Goal: Task Accomplishment & Management: Complete application form

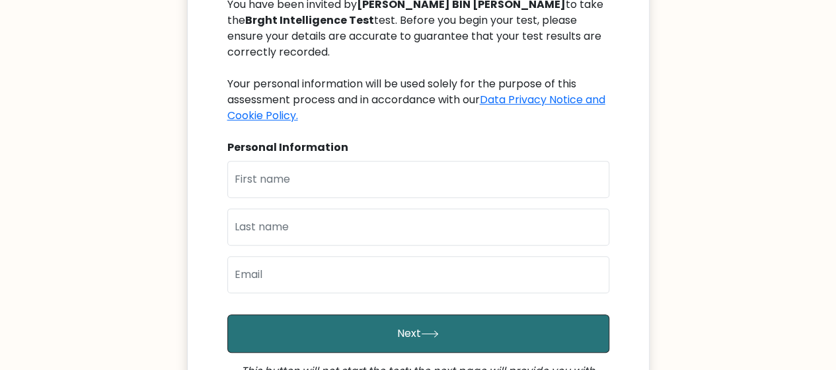
scroll to position [198, 0]
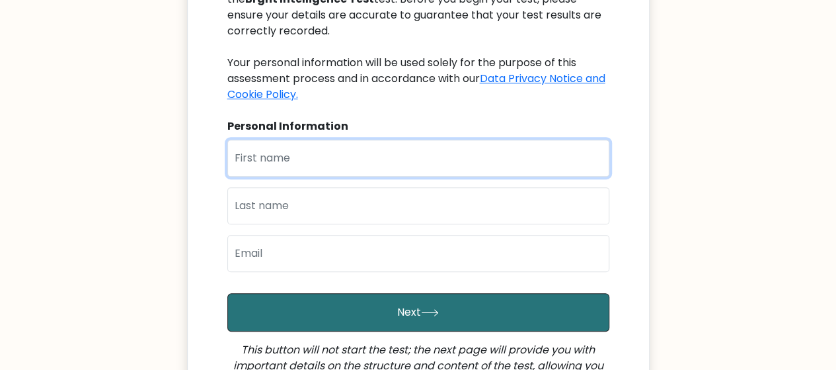
click at [410, 171] on input "text" at bounding box center [418, 157] width 382 height 37
type input "ADLIE QAYYUM"
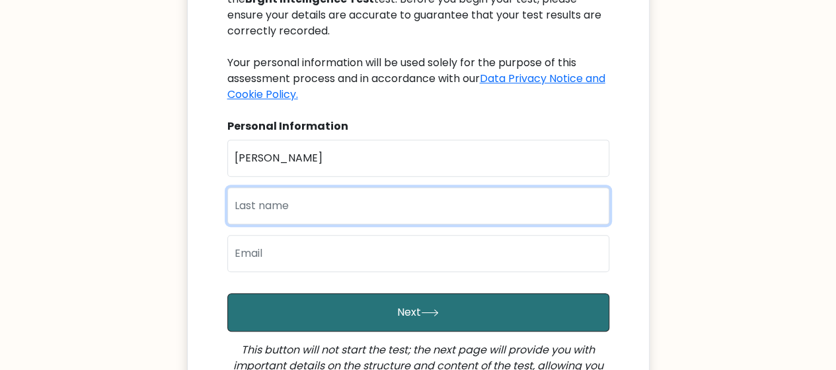
click at [409, 215] on input "text" at bounding box center [418, 205] width 382 height 37
type input "BIN ABDUL HALIM"
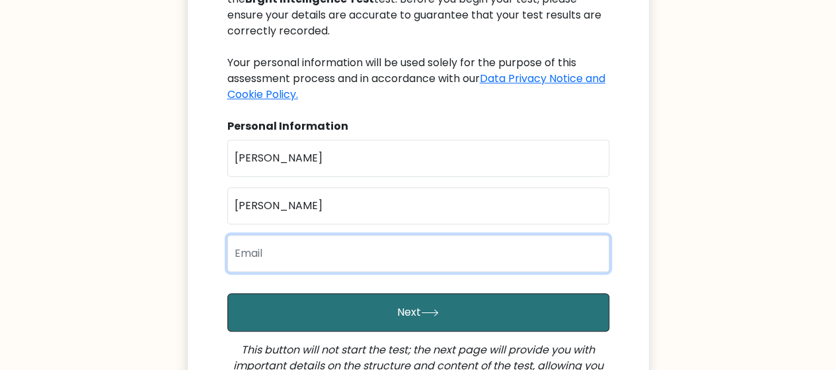
click at [379, 250] on input "email" at bounding box center [418, 253] width 382 height 37
type input "m-13526207@moe-dl.edu.my"
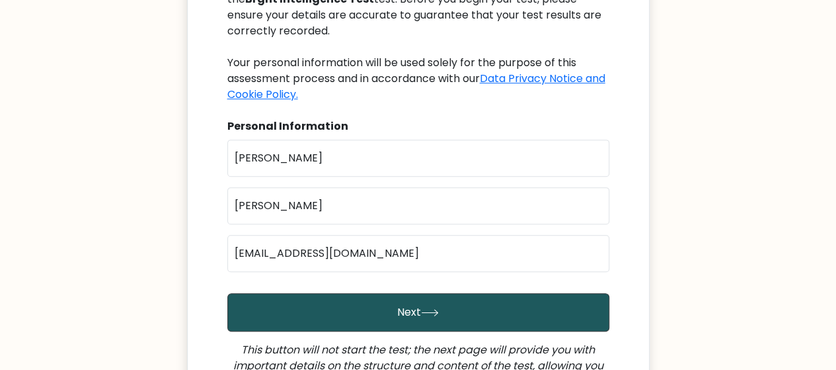
click at [381, 300] on button "Next" at bounding box center [418, 312] width 382 height 38
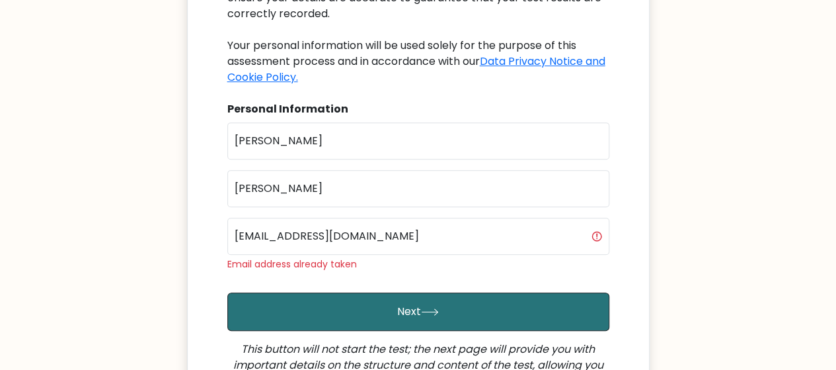
scroll to position [198, 0]
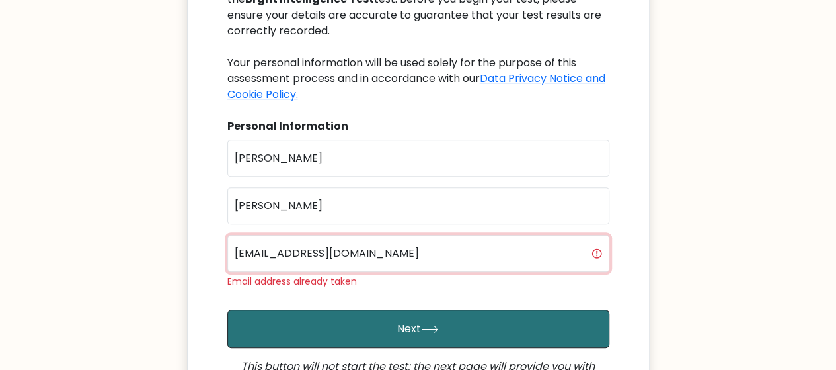
click at [399, 264] on input "m-13526207@moe-dl.edu.my" at bounding box center [418, 253] width 382 height 37
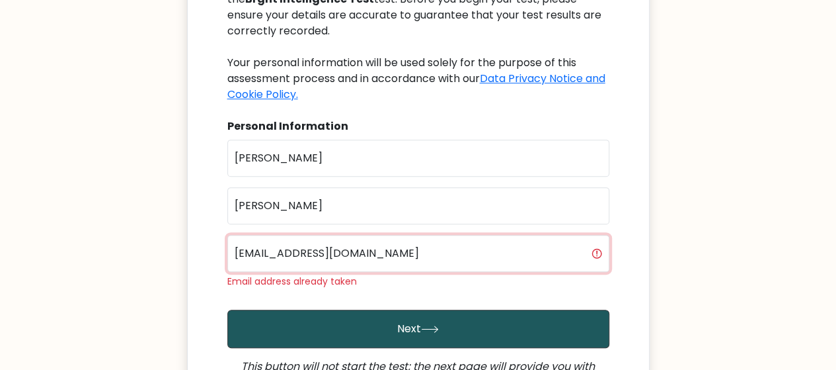
type input "m-13526207@moe-dl.edu"
click at [380, 326] on button "Next" at bounding box center [418, 328] width 382 height 38
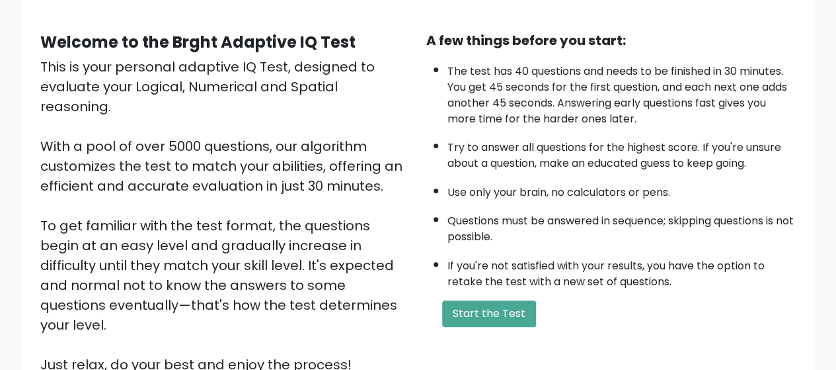
scroll to position [132, 0]
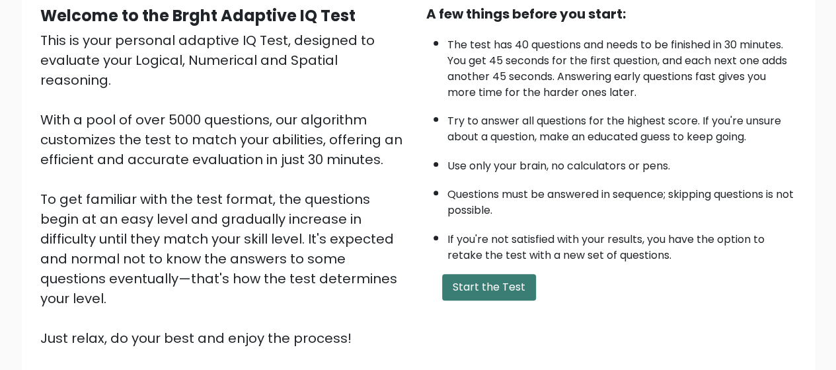
click at [496, 282] on button "Start the Test" at bounding box center [489, 287] width 94 height 26
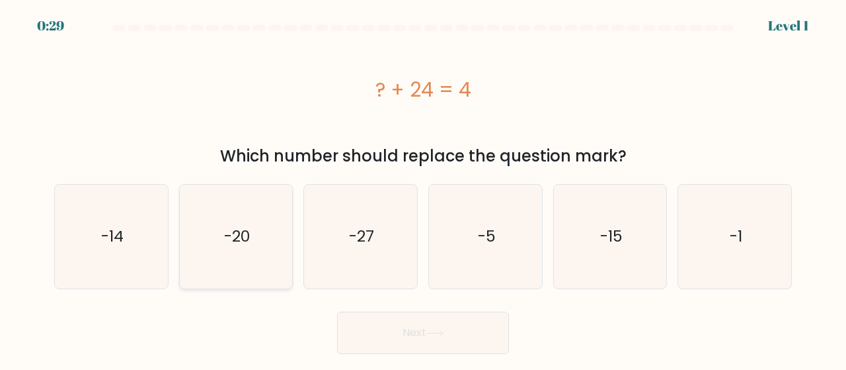
click at [262, 262] on icon "-20" at bounding box center [236, 236] width 104 height 104
click at [423, 188] on input "b. -20" at bounding box center [423, 186] width 1 height 3
radio input "true"
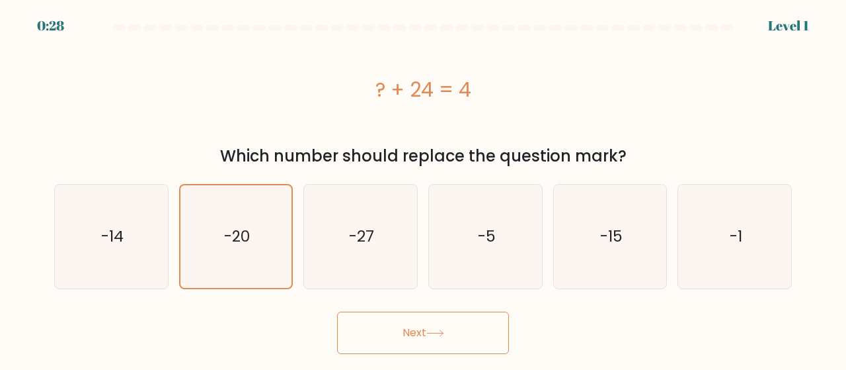
click at [381, 349] on button "Next" at bounding box center [423, 332] width 172 height 42
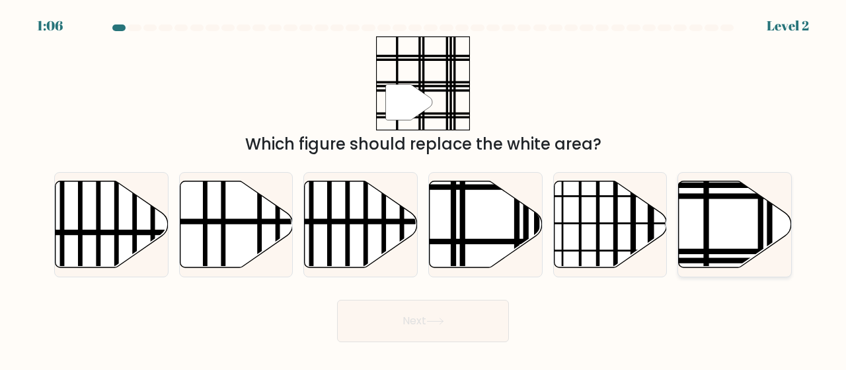
click at [724, 225] on icon at bounding box center [735, 223] width 113 height 87
click at [424, 188] on input "f." at bounding box center [423, 186] width 1 height 3
radio input "true"
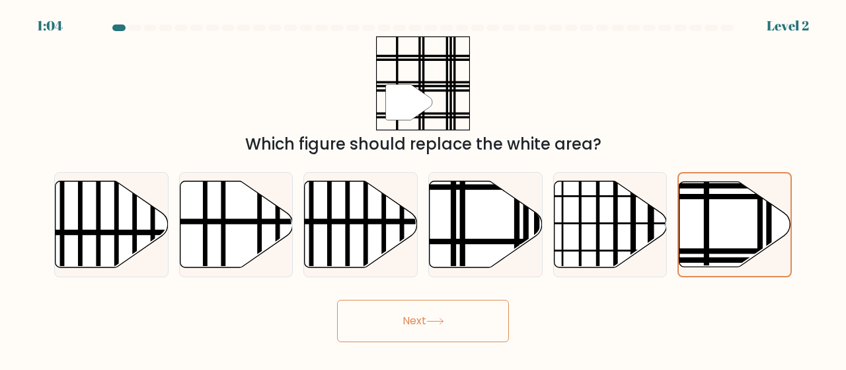
click at [455, 308] on button "Next" at bounding box center [423, 320] width 172 height 42
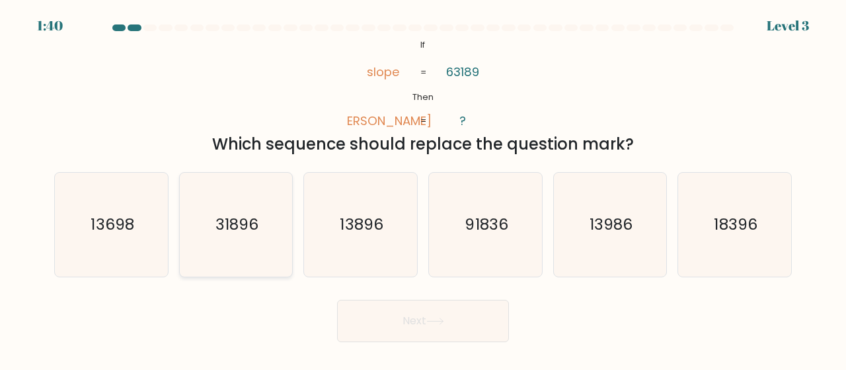
click at [253, 261] on icon "31896" at bounding box center [236, 225] width 104 height 104
click at [423, 188] on input "b. 31896" at bounding box center [423, 186] width 1 height 3
radio input "true"
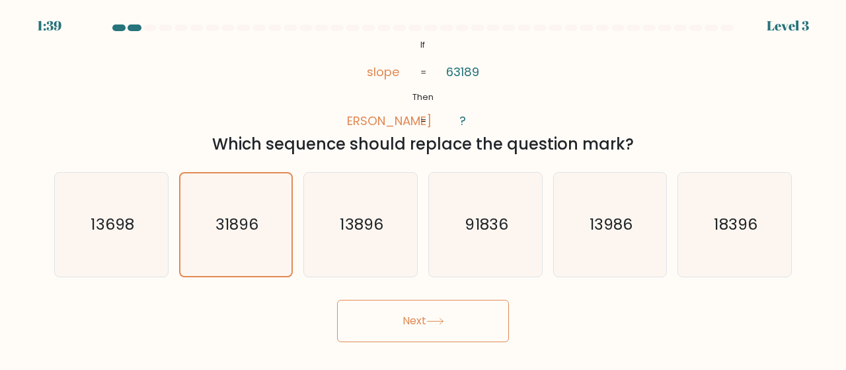
click at [430, 332] on button "Next" at bounding box center [423, 320] width 172 height 42
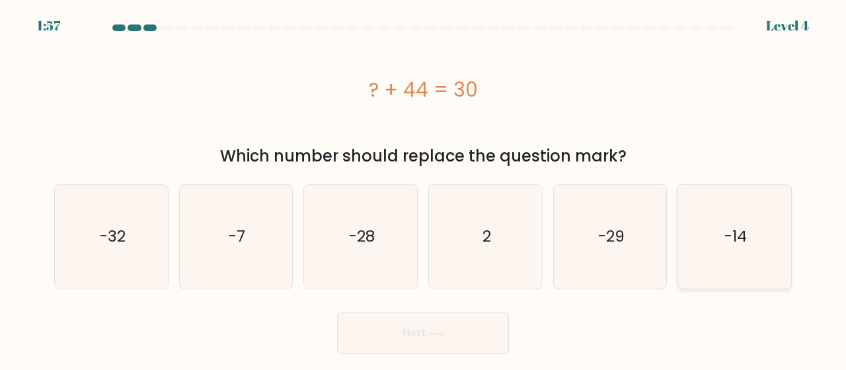
click at [732, 247] on text "-14" at bounding box center [735, 236] width 22 height 22
click at [424, 188] on input "f. -14" at bounding box center [423, 186] width 1 height 3
radio input "true"
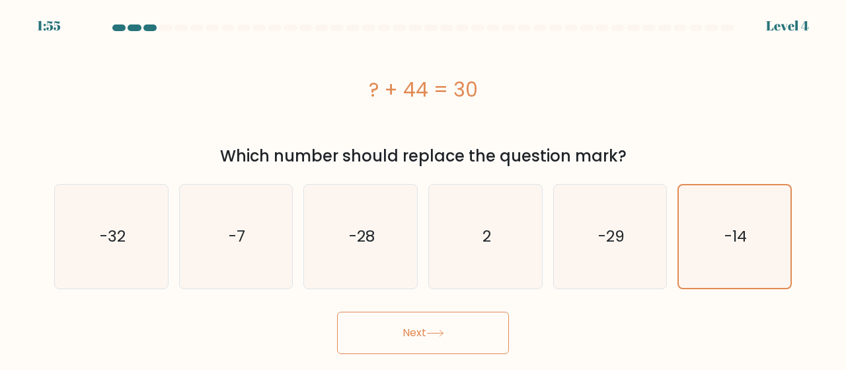
click at [472, 331] on button "Next" at bounding box center [423, 332] width 172 height 42
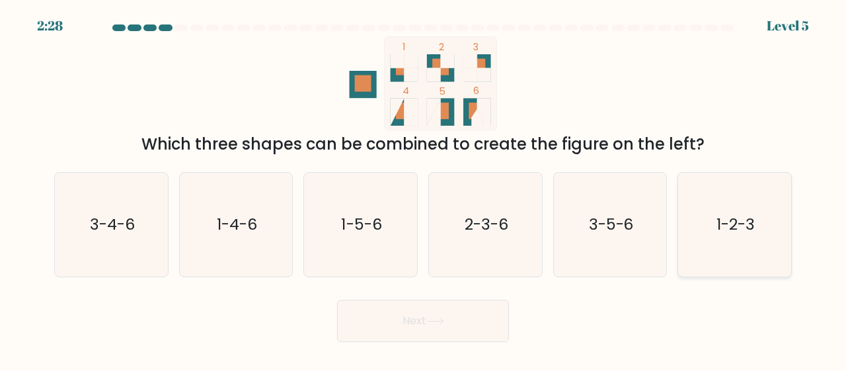
click at [736, 253] on icon "1-2-3" at bounding box center [735, 225] width 104 height 104
click at [424, 188] on input "f. 1-2-3" at bounding box center [423, 186] width 1 height 3
radio input "true"
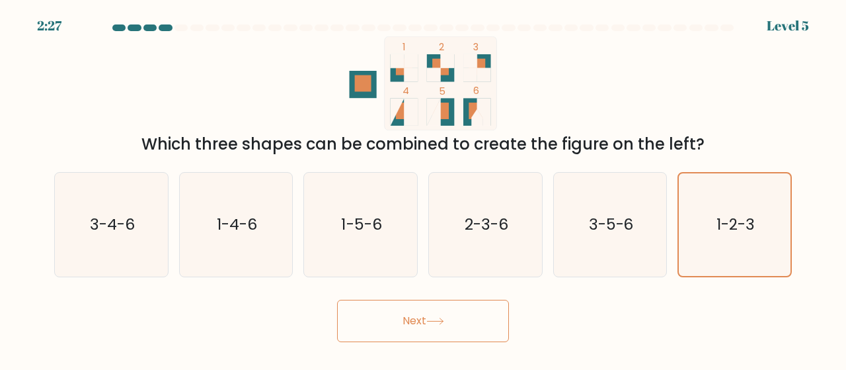
click at [475, 313] on button "Next" at bounding box center [423, 320] width 172 height 42
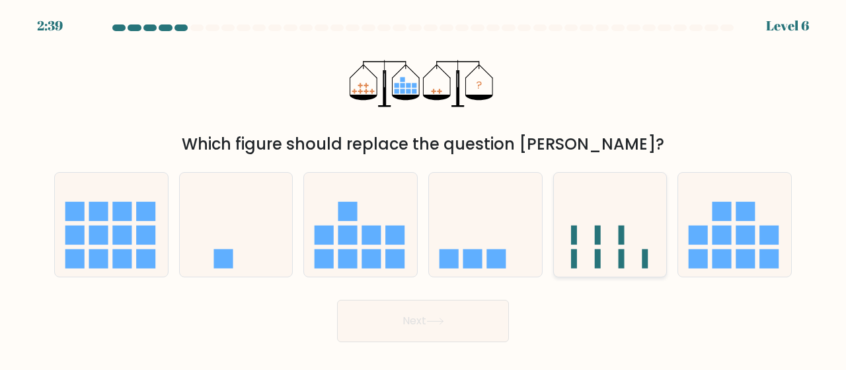
click at [644, 237] on icon at bounding box center [610, 224] width 113 height 93
click at [424, 188] on input "e." at bounding box center [423, 186] width 1 height 3
radio input "true"
click at [476, 312] on button "Next" at bounding box center [423, 320] width 172 height 42
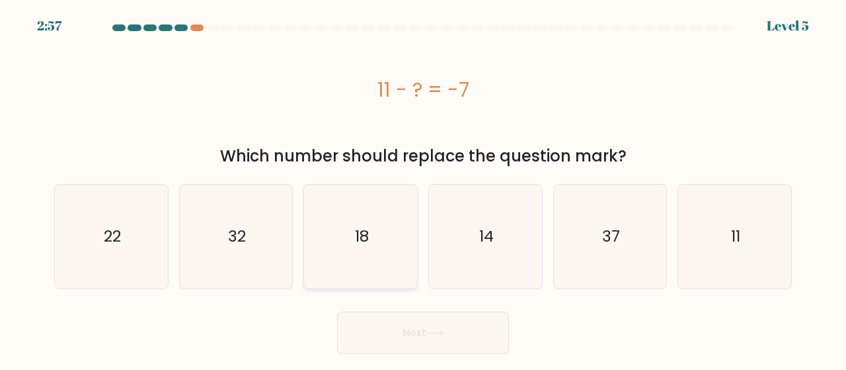
click at [354, 261] on icon "18" at bounding box center [361, 236] width 104 height 104
click at [423, 188] on input "c. 18" at bounding box center [423, 186] width 1 height 3
radio input "true"
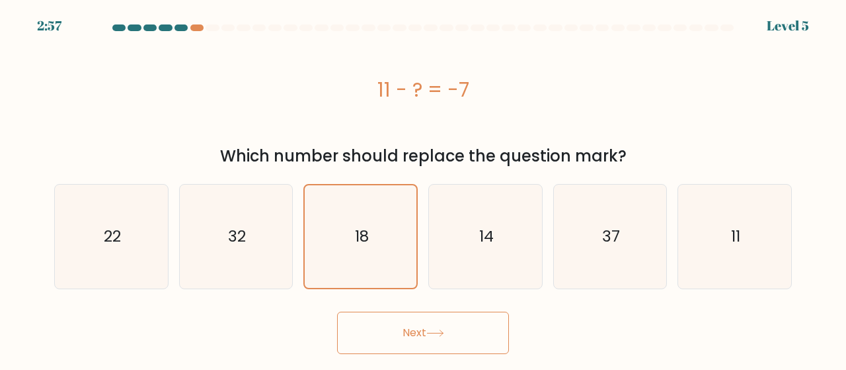
click at [379, 331] on button "Next" at bounding box center [423, 332] width 172 height 42
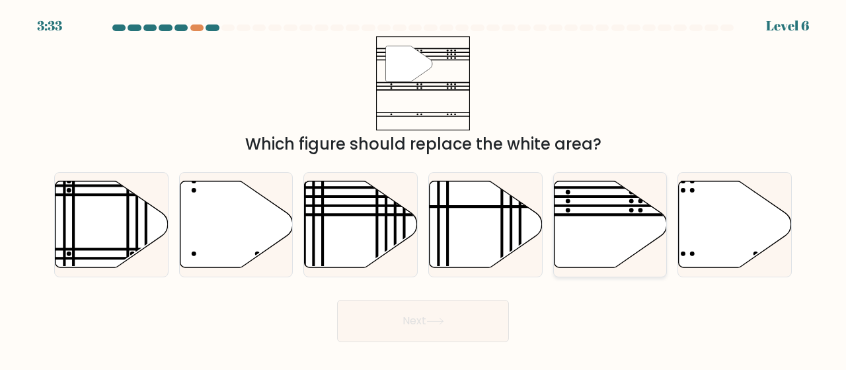
drag, startPoint x: 572, startPoint y: 217, endPoint x: 561, endPoint y: 229, distance: 16.4
click at [561, 229] on icon at bounding box center [610, 223] width 113 height 87
click at [424, 188] on input "e." at bounding box center [423, 186] width 1 height 3
radio input "true"
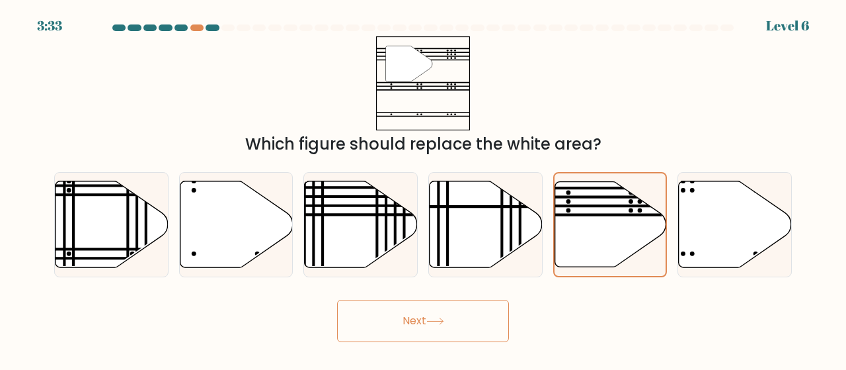
click at [497, 318] on button "Next" at bounding box center [423, 320] width 172 height 42
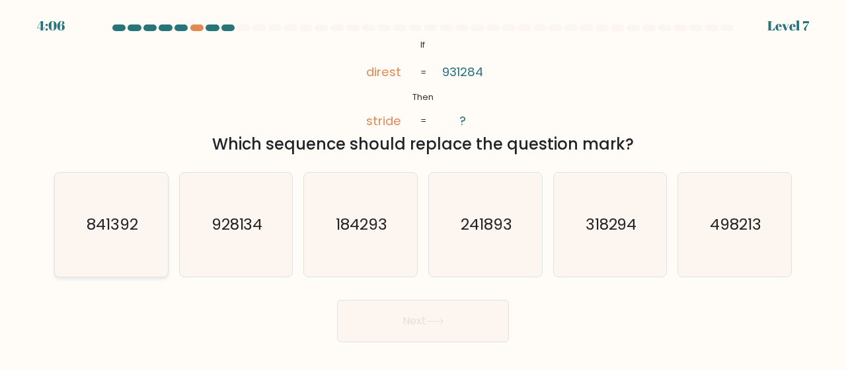
click at [140, 208] on icon "841392" at bounding box center [111, 225] width 104 height 104
click at [423, 188] on input "a. 841392" at bounding box center [423, 186] width 1 height 3
radio input "true"
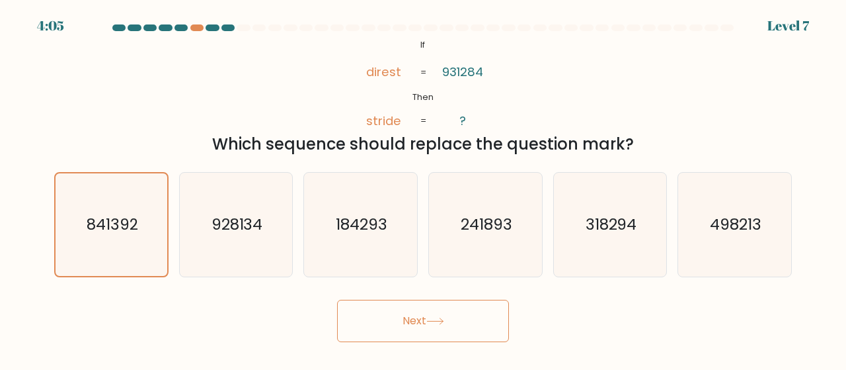
click at [411, 325] on button "Next" at bounding box center [423, 320] width 172 height 42
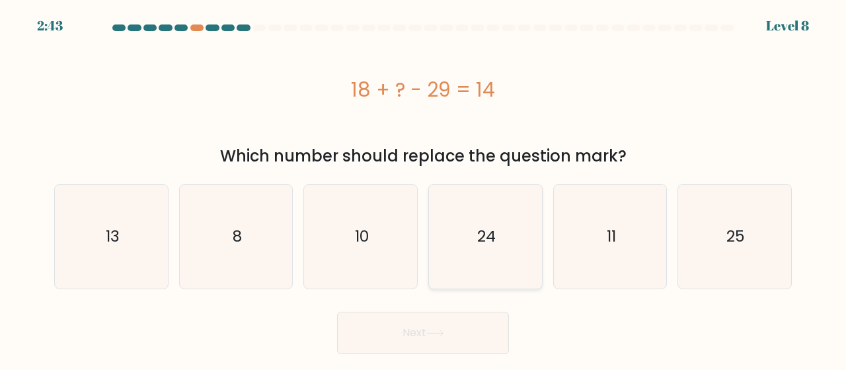
click at [501, 207] on icon "24" at bounding box center [486, 236] width 104 height 104
click at [424, 188] on input "d. 24" at bounding box center [423, 186] width 1 height 3
radio input "true"
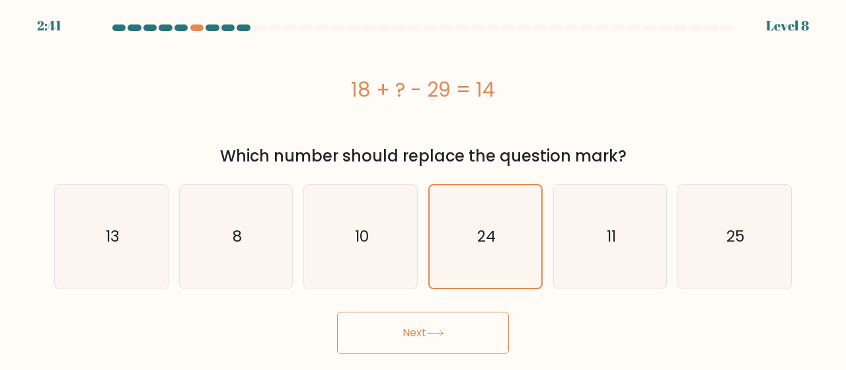
click at [460, 326] on button "Next" at bounding box center [423, 332] width 172 height 42
click at [460, 328] on button "Next" at bounding box center [423, 332] width 172 height 42
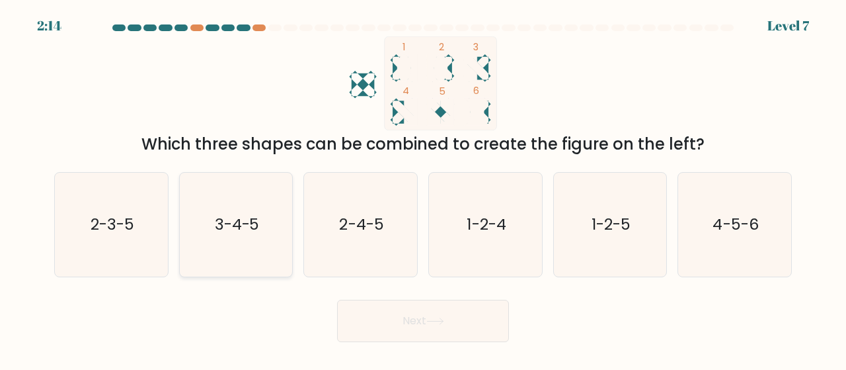
click at [246, 256] on icon "3-4-5" at bounding box center [236, 225] width 104 height 104
click at [213, 195] on icon "3-4-5" at bounding box center [236, 225] width 104 height 104
click at [423, 188] on input "b. 3-4-5" at bounding box center [423, 186] width 1 height 3
radio input "true"
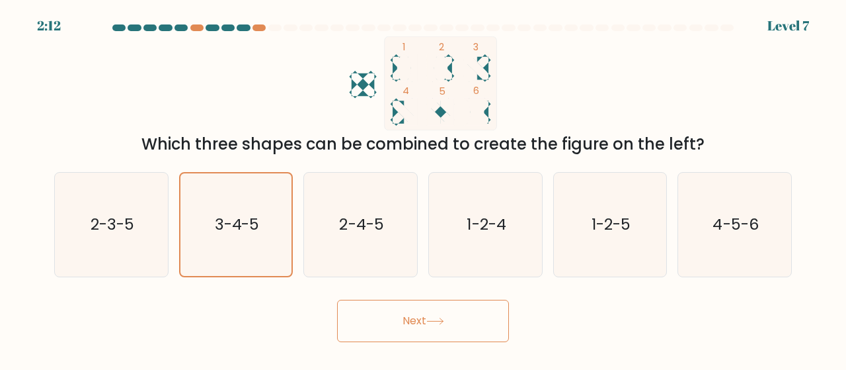
click at [370, 326] on button "Next" at bounding box center [423, 320] width 172 height 42
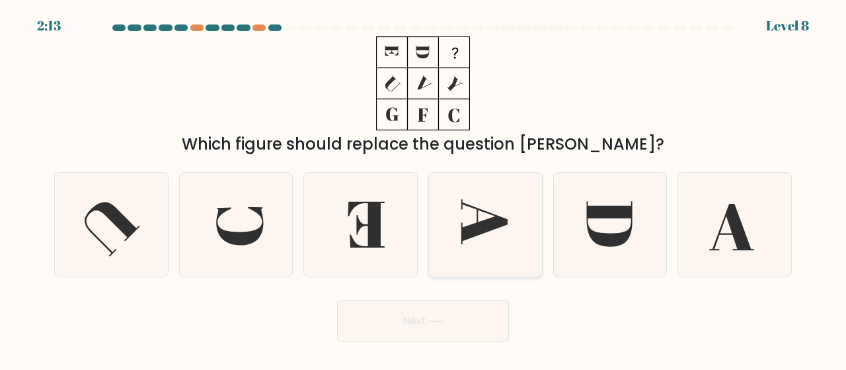
click at [516, 221] on icon at bounding box center [486, 225] width 104 height 104
click at [424, 188] on input "d." at bounding box center [423, 186] width 1 height 3
radio input "true"
click at [516, 221] on icon at bounding box center [485, 224] width 102 height 102
click at [424, 188] on input "d." at bounding box center [423, 186] width 1 height 3
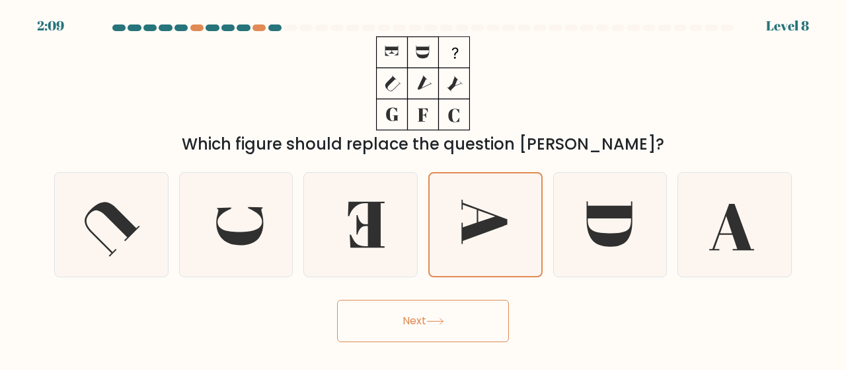
click at [391, 323] on button "Next" at bounding box center [423, 320] width 172 height 42
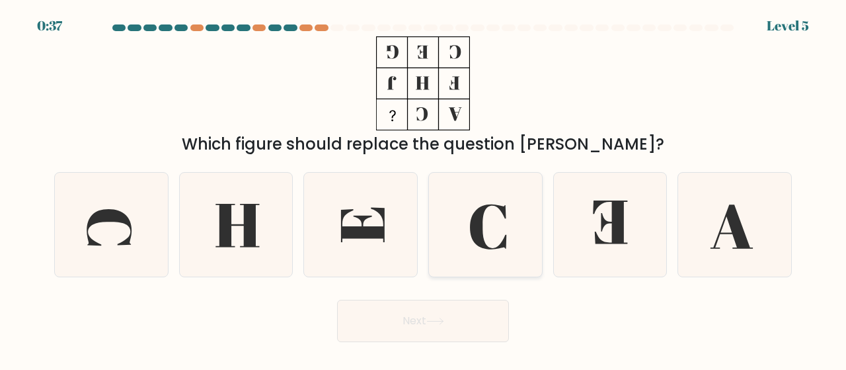
click at [448, 173] on icon at bounding box center [486, 225] width 104 height 104
click at [424, 185] on input "d." at bounding box center [423, 186] width 1 height 3
radio input "true"
click at [469, 340] on button "Next" at bounding box center [423, 320] width 172 height 42
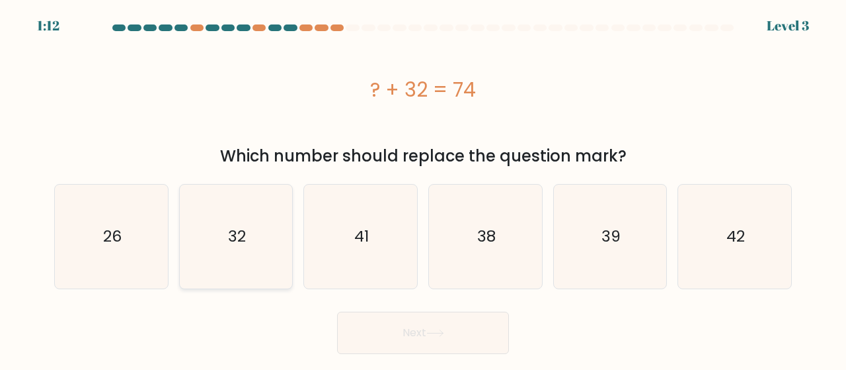
click at [270, 243] on icon "32" at bounding box center [236, 236] width 104 height 104
click at [423, 188] on input "b. 32" at bounding box center [423, 186] width 1 height 3
radio input "true"
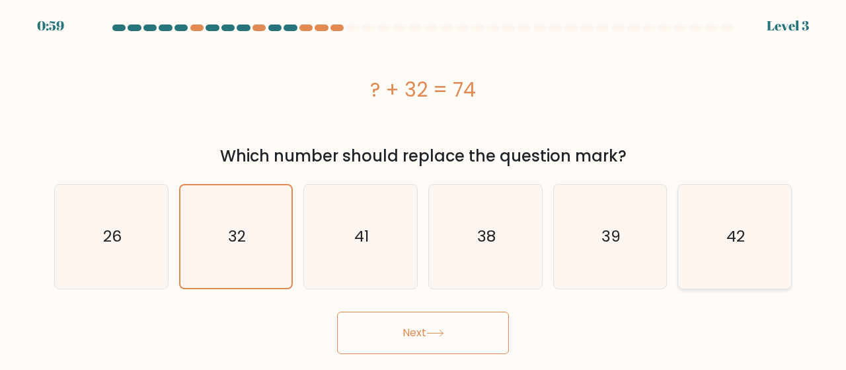
click at [697, 229] on icon "42" at bounding box center [735, 236] width 104 height 104
click at [424, 188] on input "f. 42" at bounding box center [423, 186] width 1 height 3
radio input "true"
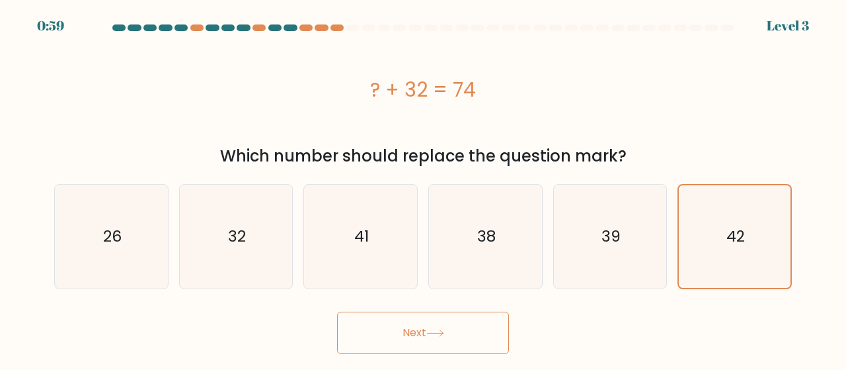
click at [468, 336] on button "Next" at bounding box center [423, 332] width 172 height 42
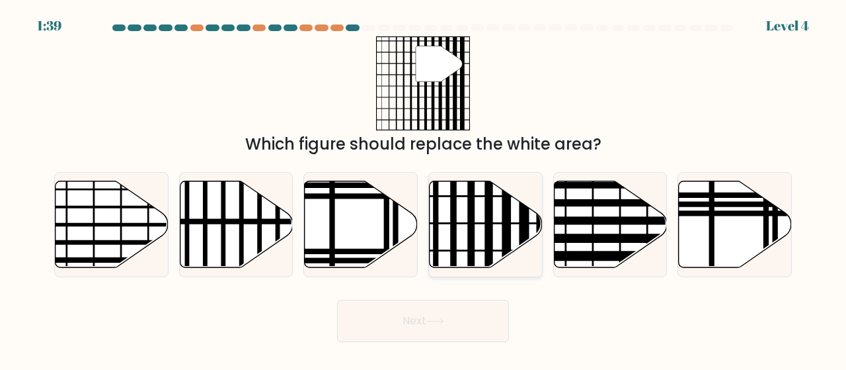
click at [471, 228] on line at bounding box center [471, 270] width 0 height 227
click at [424, 188] on input "d." at bounding box center [423, 186] width 1 height 3
radio input "true"
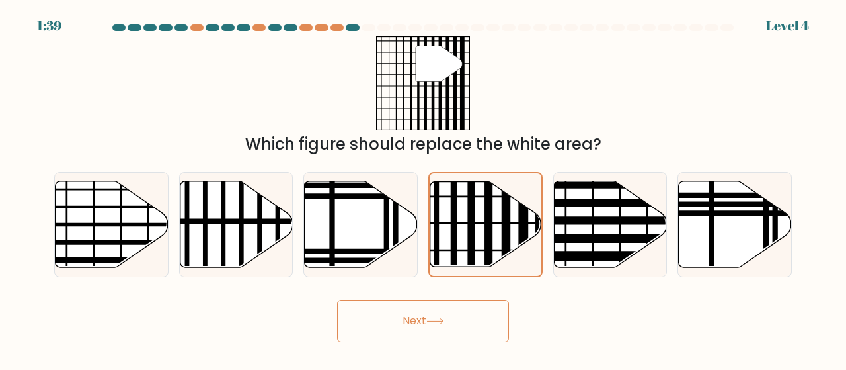
click at [435, 332] on button "Next" at bounding box center [423, 320] width 172 height 42
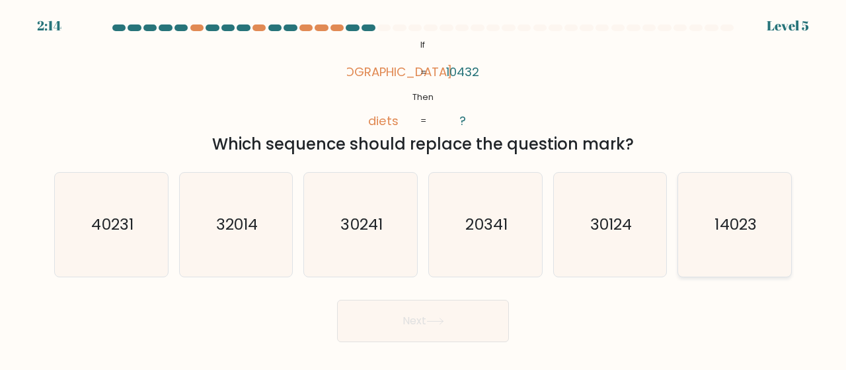
click at [784, 215] on icon "14023" at bounding box center [735, 225] width 104 height 104
click at [424, 188] on input "f. 14023" at bounding box center [423, 186] width 1 height 3
radio input "true"
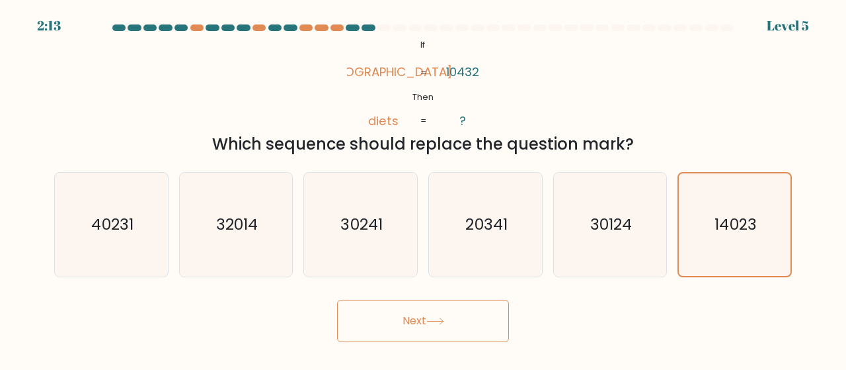
click at [481, 309] on button "Next" at bounding box center [423, 320] width 172 height 42
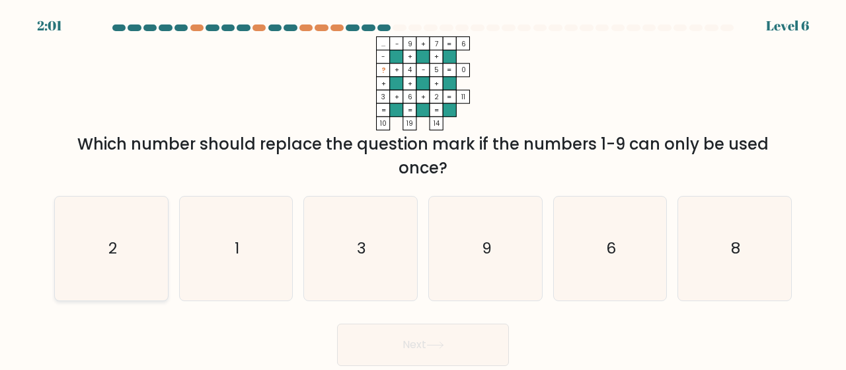
click at [161, 280] on icon "2" at bounding box center [111, 248] width 104 height 104
click at [423, 188] on input "a. 2" at bounding box center [423, 186] width 1 height 3
radio input "true"
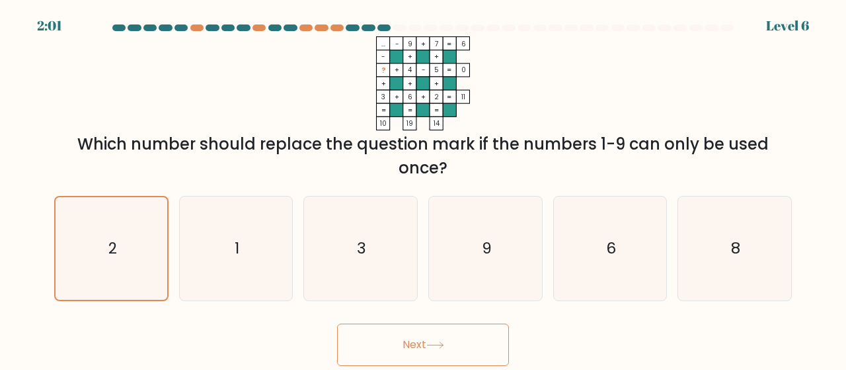
click at [344, 334] on button "Next" at bounding box center [423, 344] width 172 height 42
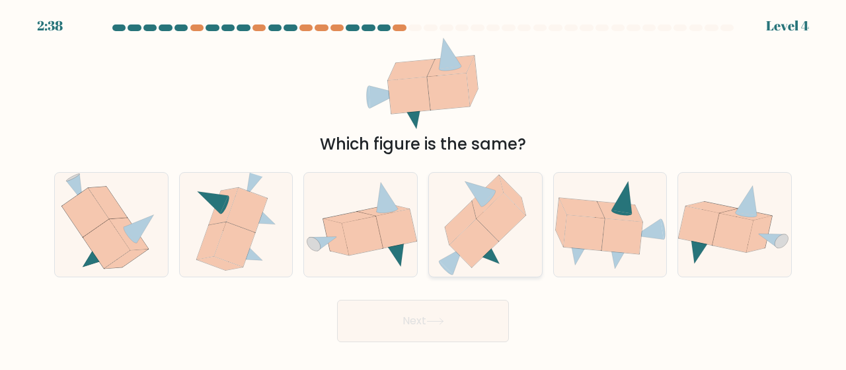
click at [435, 246] on div at bounding box center [485, 224] width 114 height 105
click at [424, 188] on input "d." at bounding box center [423, 186] width 1 height 3
radio input "true"
click at [416, 326] on button "Next" at bounding box center [423, 320] width 172 height 42
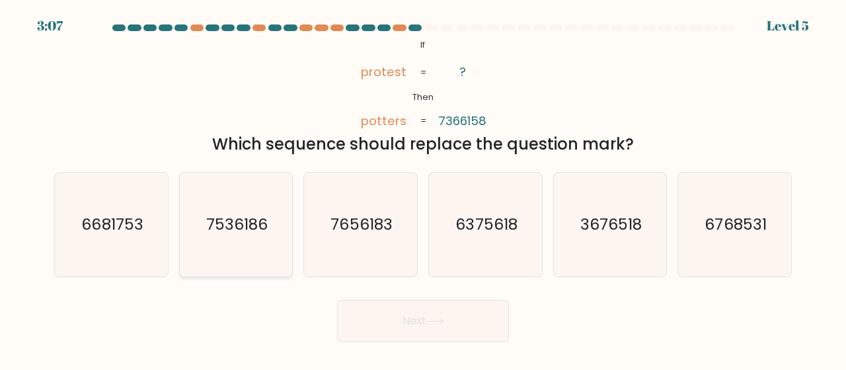
click at [284, 239] on icon "7536186" at bounding box center [236, 225] width 104 height 104
click at [423, 188] on input "b. 7536186" at bounding box center [423, 186] width 1 height 3
radio input "true"
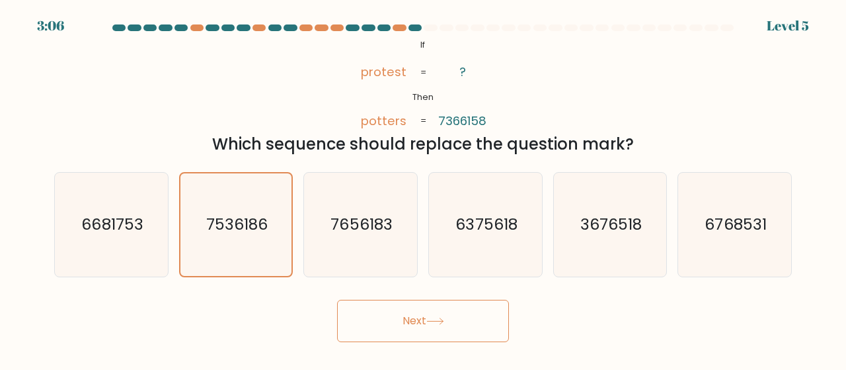
click at [414, 325] on button "Next" at bounding box center [423, 320] width 172 height 42
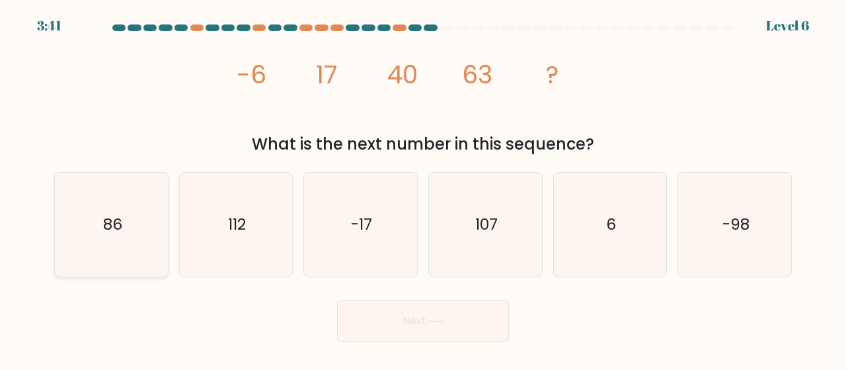
click at [126, 247] on icon "86" at bounding box center [111, 225] width 104 height 104
click at [423, 188] on input "a. 86" at bounding box center [423, 186] width 1 height 3
radio input "true"
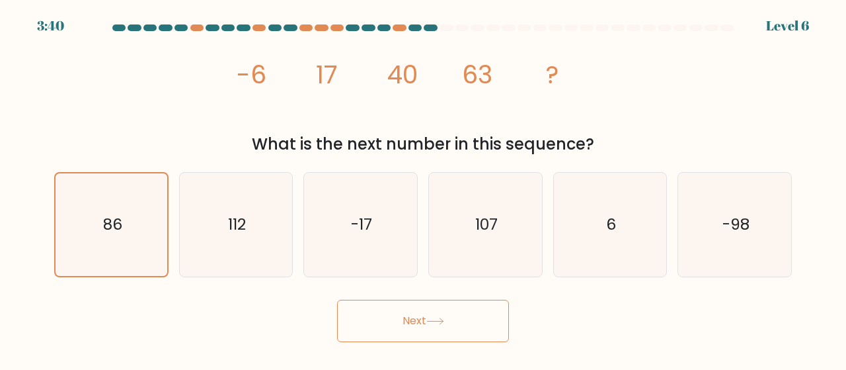
click at [475, 288] on form at bounding box center [423, 182] width 846 height 317
click at [473, 299] on button "Next" at bounding box center [423, 320] width 172 height 42
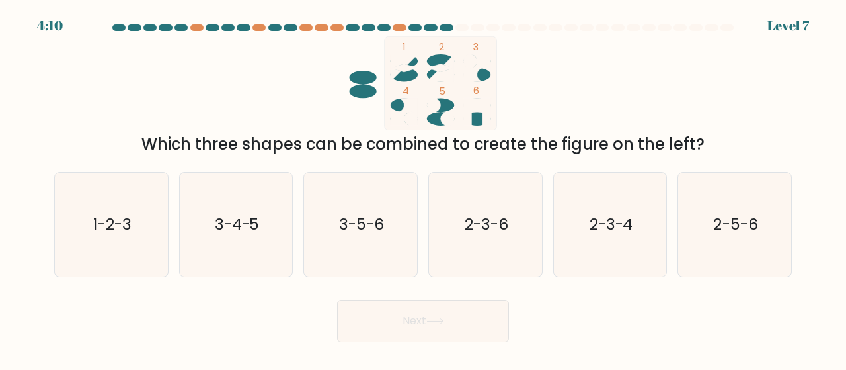
click at [301, 245] on div "c. 3-5-6" at bounding box center [360, 224] width 125 height 105
click at [260, 251] on icon "3-4-5" at bounding box center [236, 225] width 104 height 104
click at [423, 188] on input "b. 3-4-5" at bounding box center [423, 186] width 1 height 3
radio input "true"
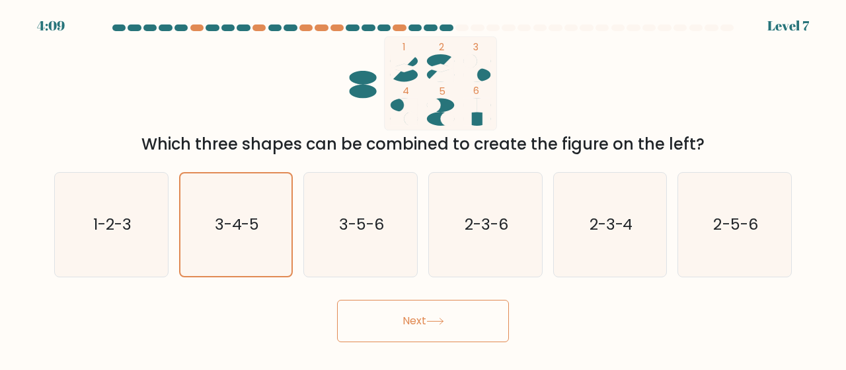
click at [364, 314] on button "Next" at bounding box center [423, 320] width 172 height 42
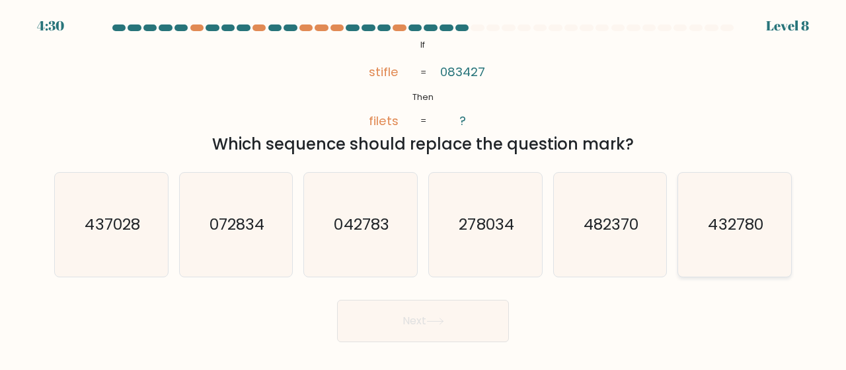
click at [731, 247] on icon "432780" at bounding box center [735, 225] width 104 height 104
click at [424, 188] on input "f. 432780" at bounding box center [423, 186] width 1 height 3
radio input "true"
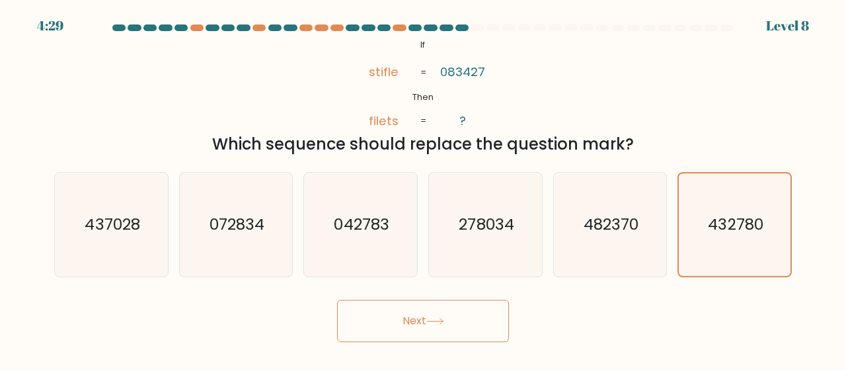
click at [496, 325] on button "Next" at bounding box center [423, 320] width 172 height 42
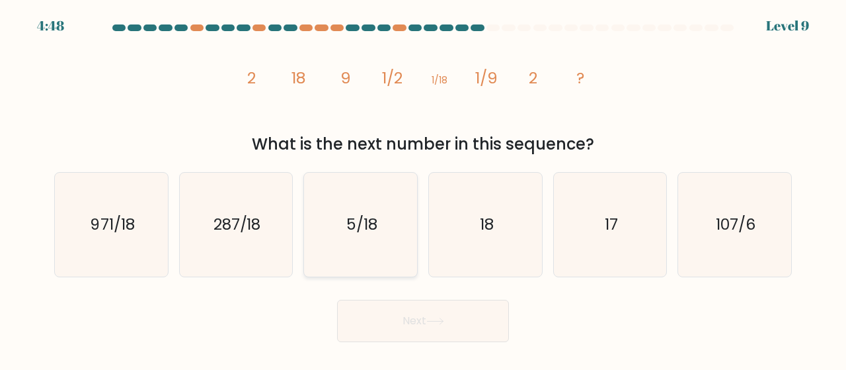
click at [373, 206] on icon "5/18" at bounding box center [361, 225] width 104 height 104
click at [423, 188] on input "c. 5/18" at bounding box center [423, 186] width 1 height 3
radio input "true"
click at [391, 327] on button "Next" at bounding box center [423, 320] width 172 height 42
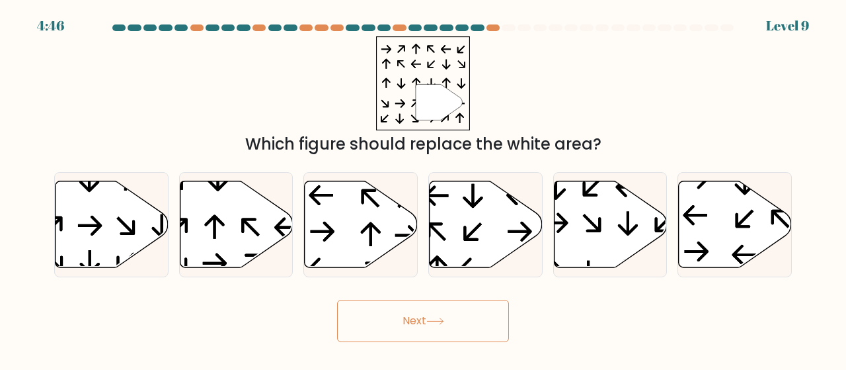
click at [405, 311] on button "Next" at bounding box center [423, 320] width 172 height 42
click at [243, 225] on icon at bounding box center [250, 226] width 19 height 19
click at [423, 188] on input "b." at bounding box center [423, 186] width 1 height 3
radio input "true"
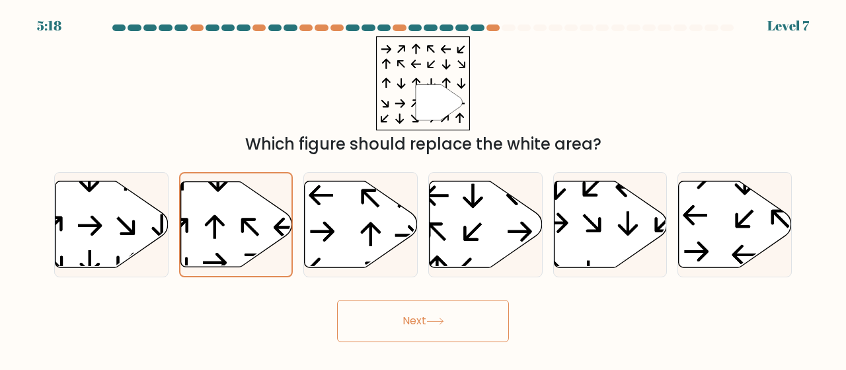
click at [369, 317] on button "Next" at bounding box center [423, 320] width 172 height 42
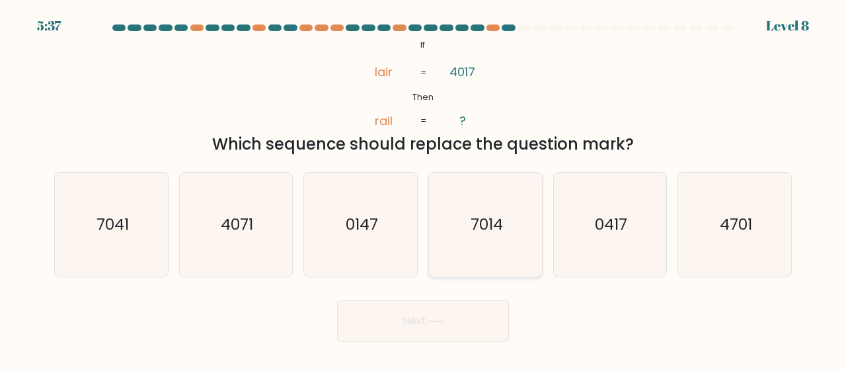
click at [454, 225] on icon "7014" at bounding box center [486, 225] width 104 height 104
click at [424, 188] on input "d. 7014" at bounding box center [423, 186] width 1 height 3
radio input "true"
click at [447, 332] on button "Next" at bounding box center [423, 320] width 172 height 42
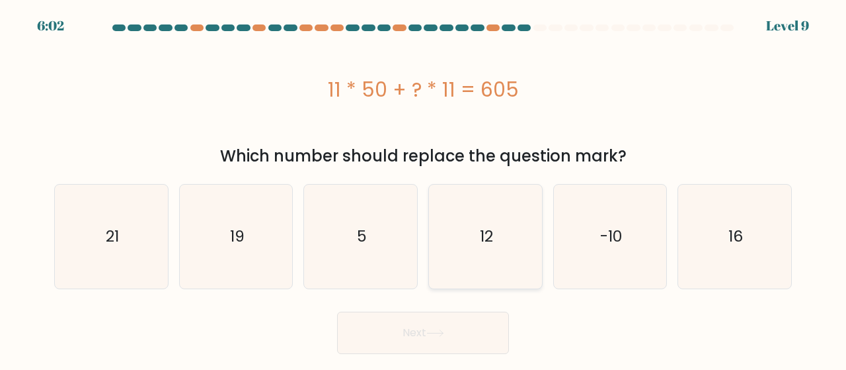
click at [444, 187] on icon "12" at bounding box center [486, 236] width 104 height 104
click at [424, 187] on input "d. 12" at bounding box center [423, 186] width 1 height 3
radio input "true"
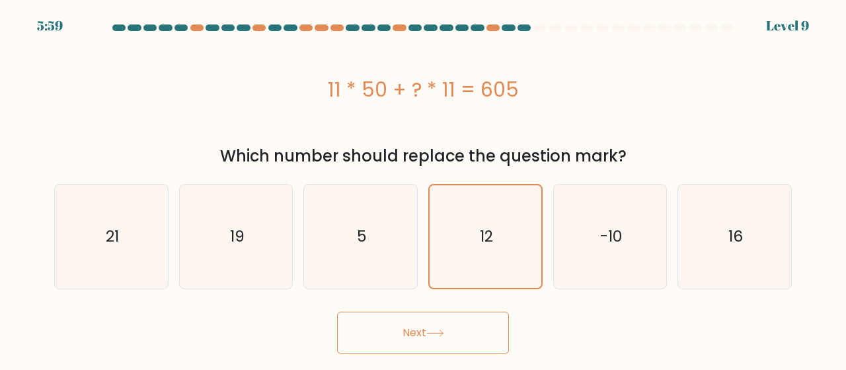
click at [448, 325] on button "Next" at bounding box center [423, 332] width 172 height 42
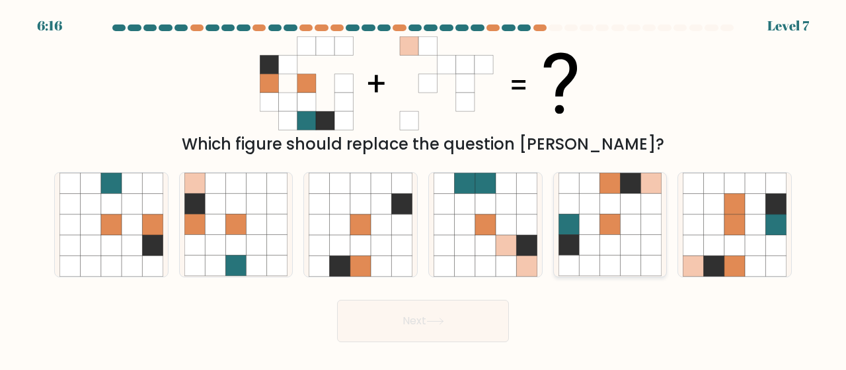
click at [595, 227] on icon at bounding box center [589, 224] width 20 height 20
click at [424, 188] on input "e." at bounding box center [423, 186] width 1 height 3
radio input "true"
click at [448, 321] on button "Next" at bounding box center [423, 320] width 172 height 42
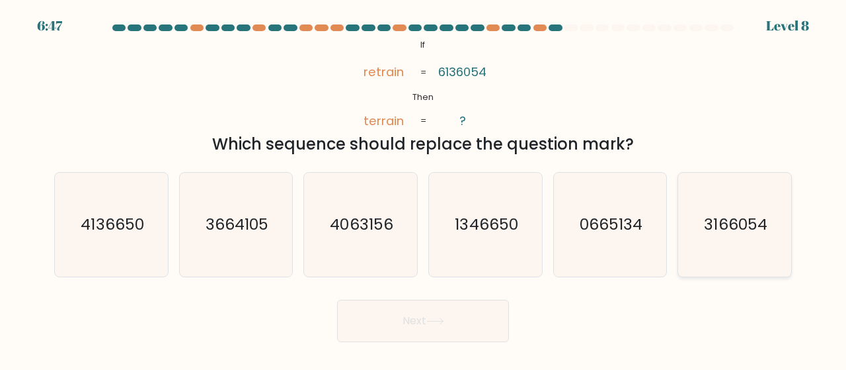
click at [705, 231] on text "3166054" at bounding box center [736, 225] width 63 height 22
click at [424, 188] on input "f. 3166054" at bounding box center [423, 186] width 1 height 3
radio input "true"
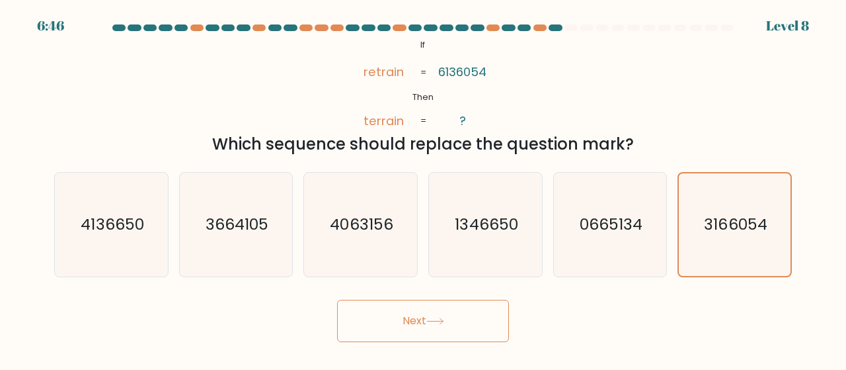
click at [346, 315] on button "Next" at bounding box center [423, 320] width 172 height 42
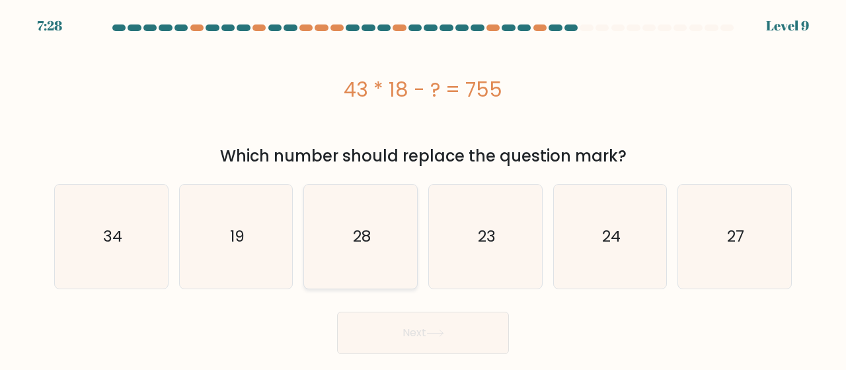
click at [366, 227] on text "28" at bounding box center [362, 236] width 18 height 22
click at [423, 188] on input "c. 28" at bounding box center [423, 186] width 1 height 3
radio input "true"
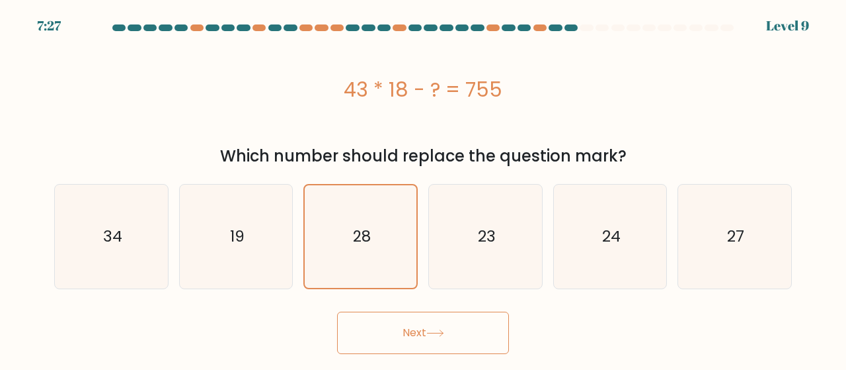
click at [382, 314] on button "Next" at bounding box center [423, 332] width 172 height 42
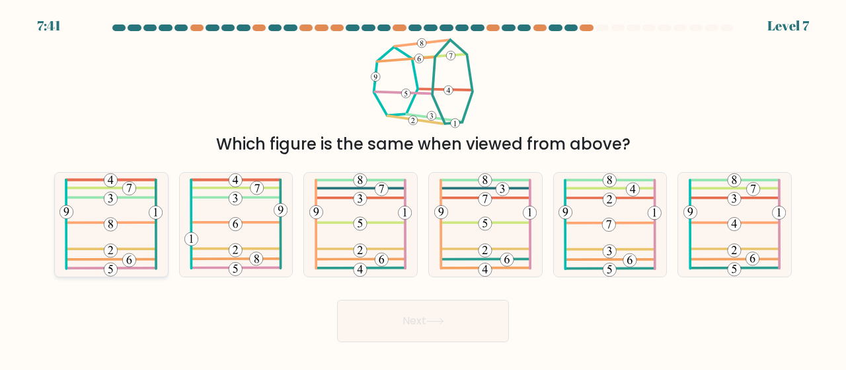
click at [106, 233] on icon at bounding box center [110, 225] width 103 height 104
click at [423, 188] on input "a." at bounding box center [423, 186] width 1 height 3
radio input "true"
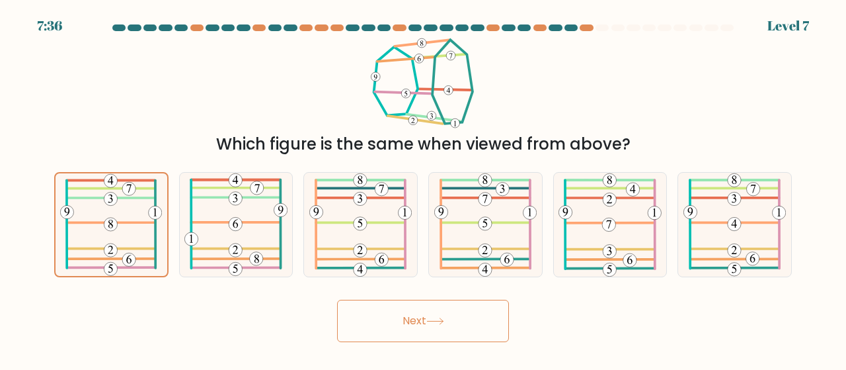
click at [399, 333] on button "Next" at bounding box center [423, 320] width 172 height 42
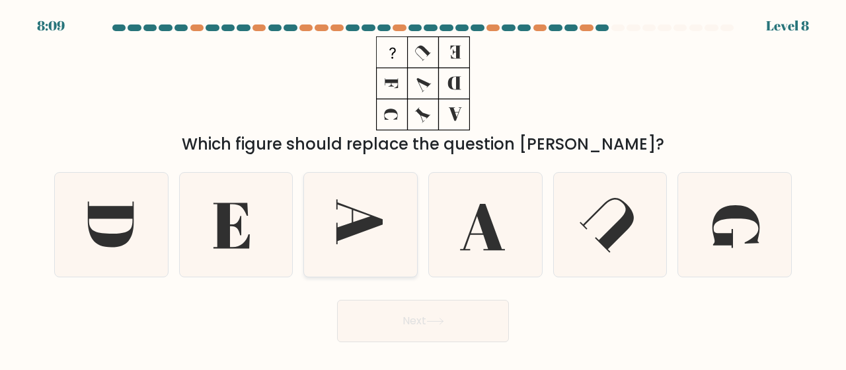
click at [383, 245] on icon at bounding box center [361, 225] width 104 height 104
click at [423, 188] on input "c." at bounding box center [423, 186] width 1 height 3
radio input "true"
click at [387, 313] on button "Next" at bounding box center [423, 320] width 172 height 42
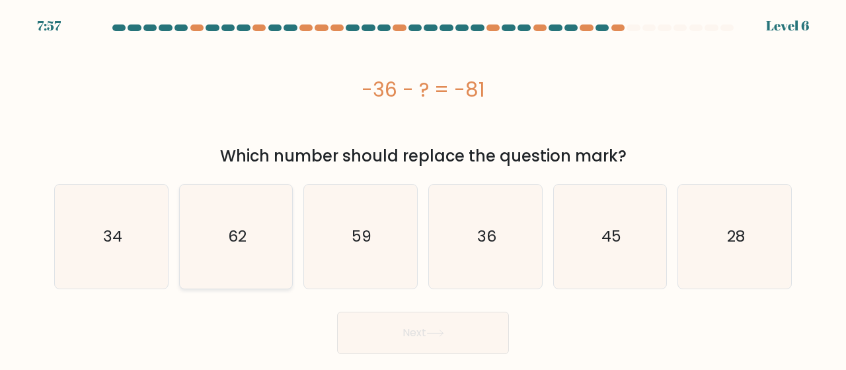
click at [235, 254] on icon "62" at bounding box center [236, 236] width 104 height 104
click at [423, 188] on input "b. 62" at bounding box center [423, 186] width 1 height 3
radio input "true"
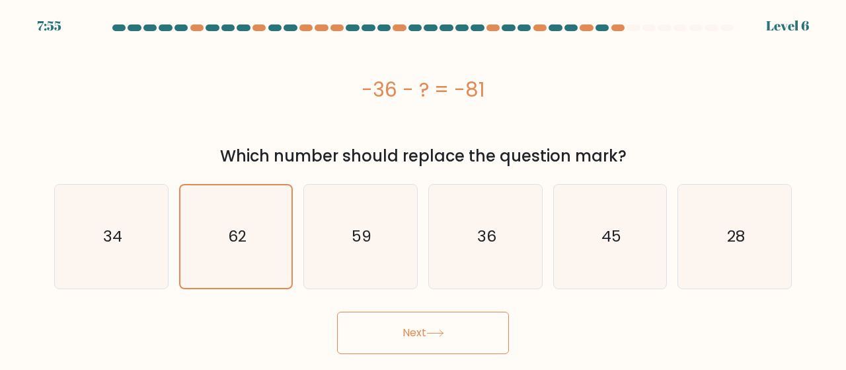
click at [398, 336] on button "Next" at bounding box center [423, 332] width 172 height 42
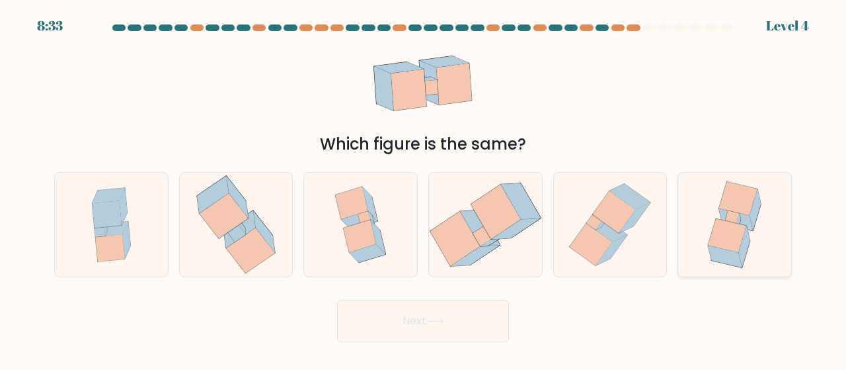
click at [747, 240] on icon at bounding box center [744, 246] width 11 height 41
click at [424, 188] on input "f." at bounding box center [423, 186] width 1 height 3
radio input "true"
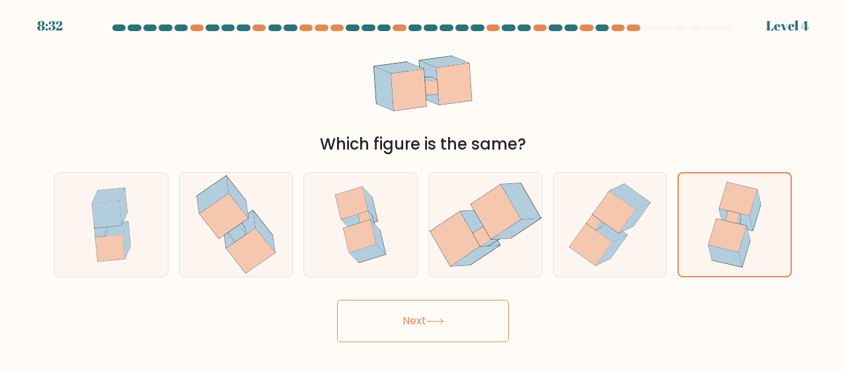
click at [489, 319] on button "Next" at bounding box center [423, 320] width 172 height 42
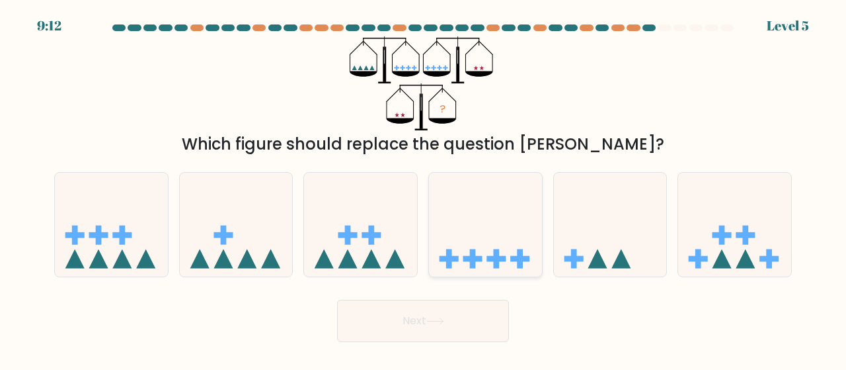
click at [460, 211] on icon at bounding box center [485, 224] width 113 height 93
click at [424, 188] on input "d." at bounding box center [423, 186] width 1 height 3
radio input "true"
click at [473, 317] on button "Next" at bounding box center [423, 320] width 172 height 42
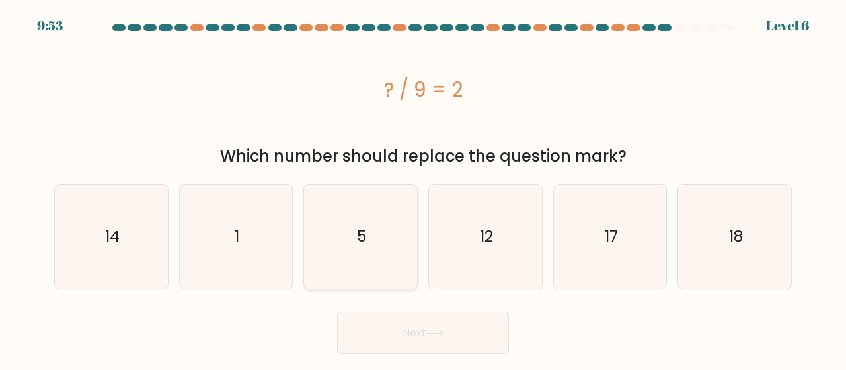
click at [363, 236] on text "5" at bounding box center [362, 236] width 10 height 22
click at [423, 188] on input "c. 5" at bounding box center [423, 186] width 1 height 3
radio input "true"
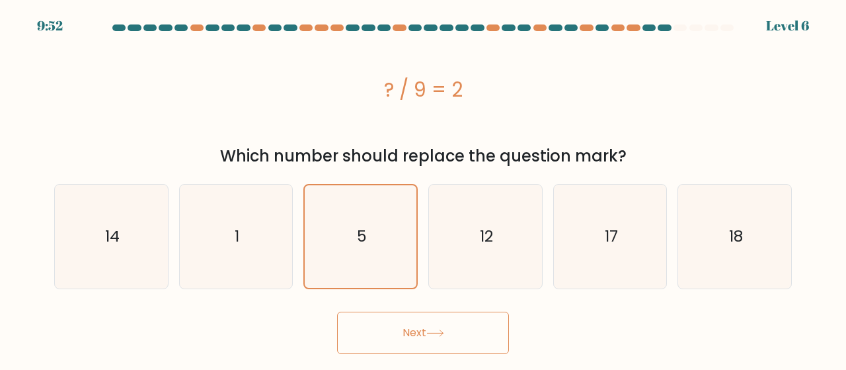
click at [375, 326] on button "Next" at bounding box center [423, 332] width 172 height 42
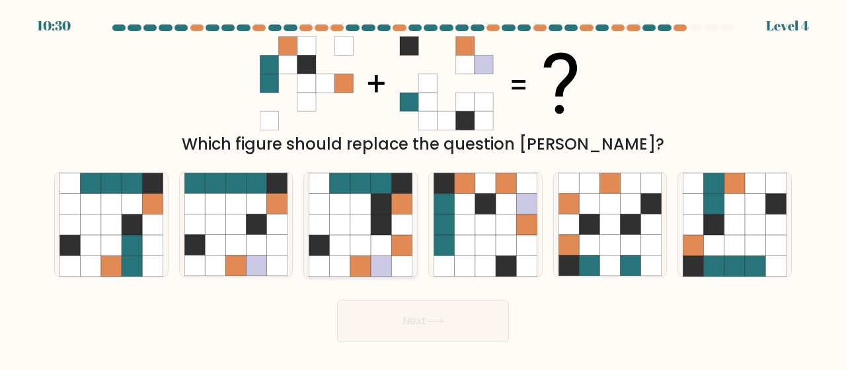
click at [411, 257] on icon at bounding box center [401, 265] width 20 height 20
click at [423, 188] on input "c." at bounding box center [423, 186] width 1 height 3
radio input "true"
click at [441, 314] on button "Next" at bounding box center [423, 320] width 172 height 42
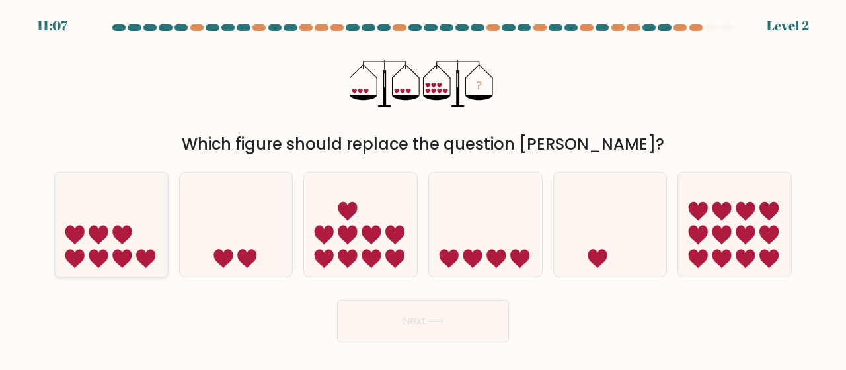
click at [97, 227] on icon at bounding box center [98, 234] width 19 height 19
click at [423, 188] on input "a." at bounding box center [423, 186] width 1 height 3
radio input "true"
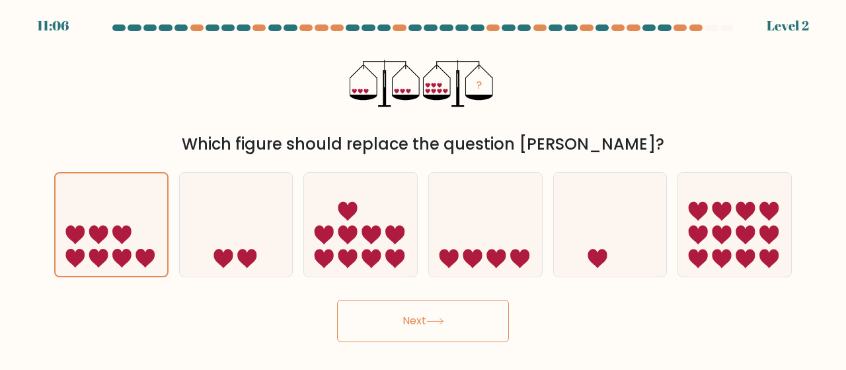
click at [373, 319] on button "Next" at bounding box center [423, 320] width 172 height 42
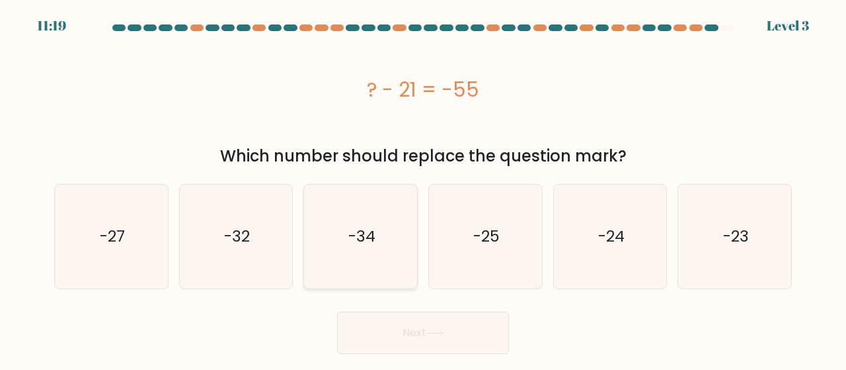
click at [342, 247] on icon "-34" at bounding box center [361, 236] width 104 height 104
click at [423, 188] on input "c. -34" at bounding box center [423, 186] width 1 height 3
radio input "true"
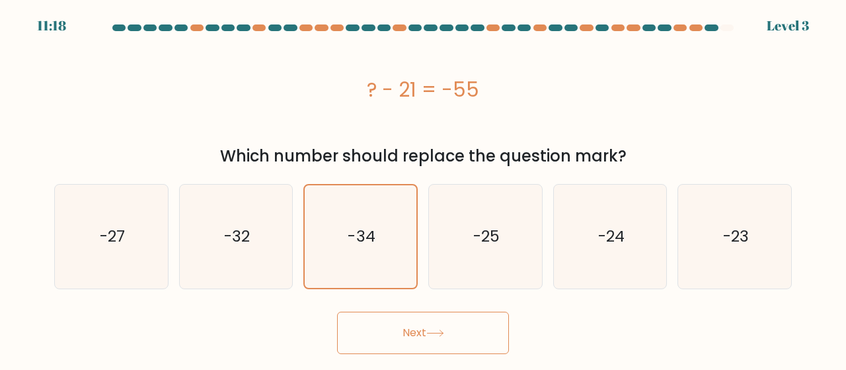
click at [369, 316] on button "Next" at bounding box center [423, 332] width 172 height 42
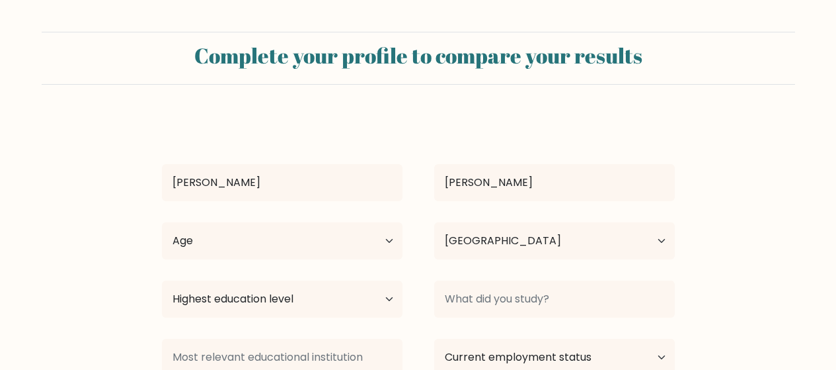
select select "MY"
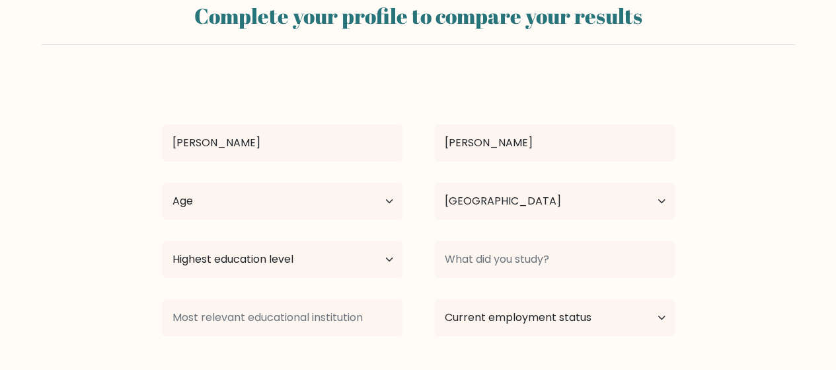
scroll to position [66, 0]
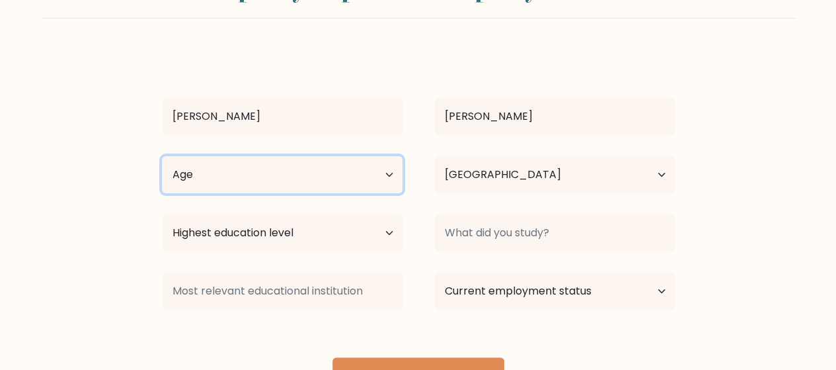
click at [382, 173] on select "Age Under 18 years old 18-24 years old 25-34 years old 35-44 years old 45-54 ye…" at bounding box center [282, 174] width 241 height 37
select select "min_18"
click at [162, 156] on select "Age Under 18 years old 18-24 years old 25-34 years old 35-44 years old 45-54 ye…" at bounding box center [282, 174] width 241 height 37
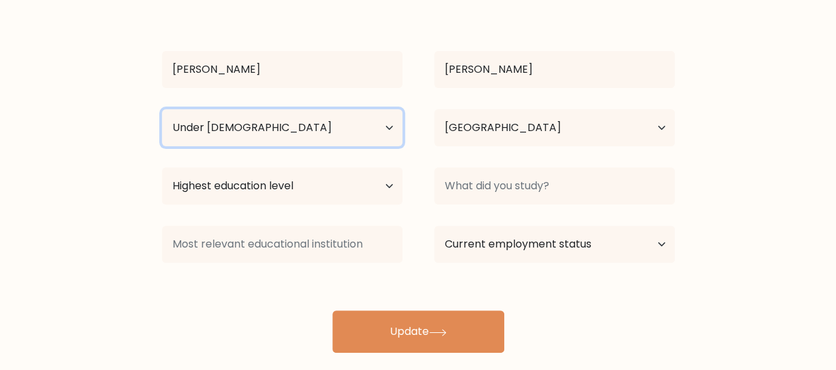
scroll to position [131, 0]
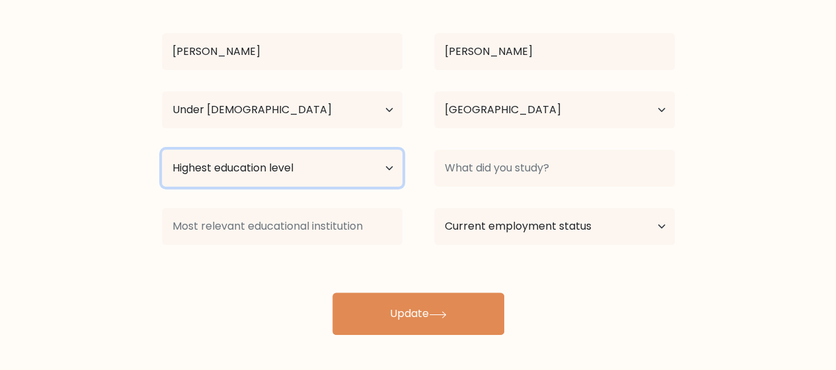
click at [354, 167] on select "Highest education level No schooling Primary Lower Secondary Upper Secondary Oc…" at bounding box center [282, 167] width 241 height 37
select select "primary"
click at [162, 149] on select "Highest education level No schooling Primary Lower Secondary Upper Secondary Oc…" at bounding box center [282, 167] width 241 height 37
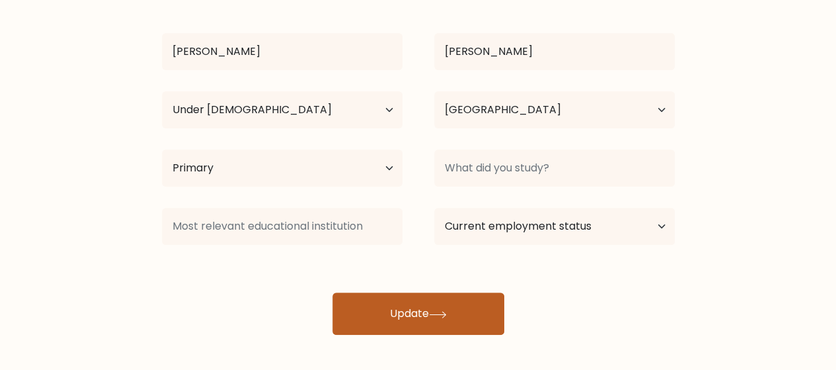
click at [390, 299] on button "Update" at bounding box center [418, 313] width 172 height 42
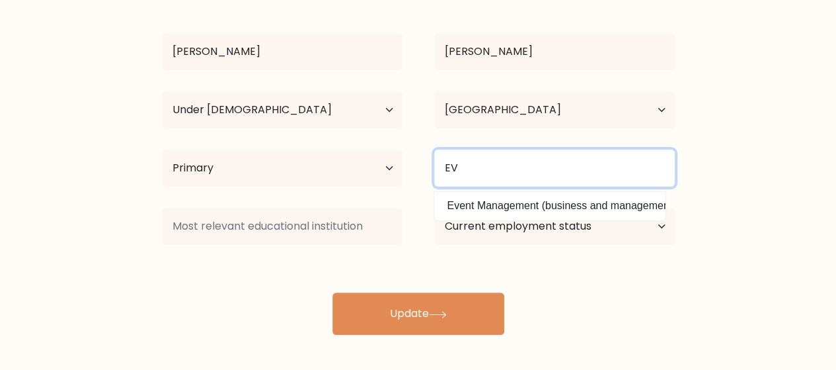
type input "E"
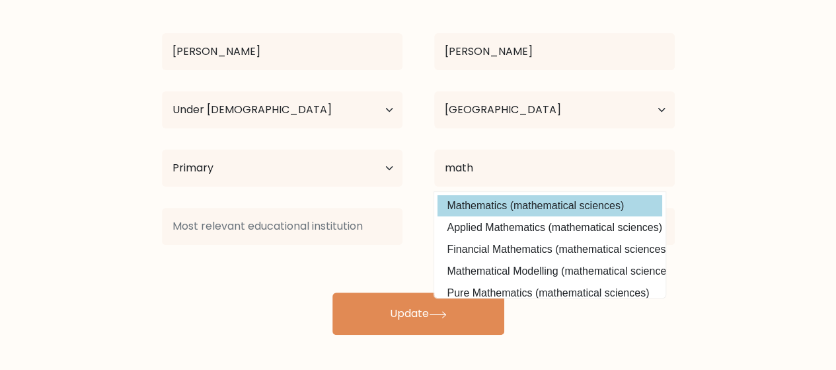
click at [567, 206] on option "Mathematics (mathematical sciences)" at bounding box center [550, 205] width 225 height 21
type input "Mathematics"
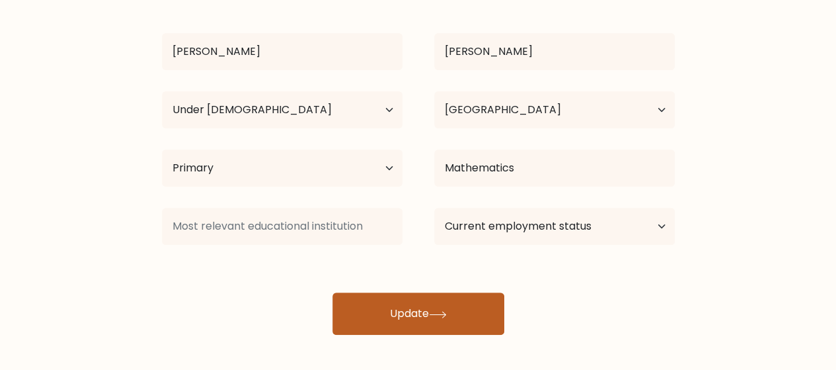
click at [412, 303] on button "Update" at bounding box center [418, 313] width 172 height 42
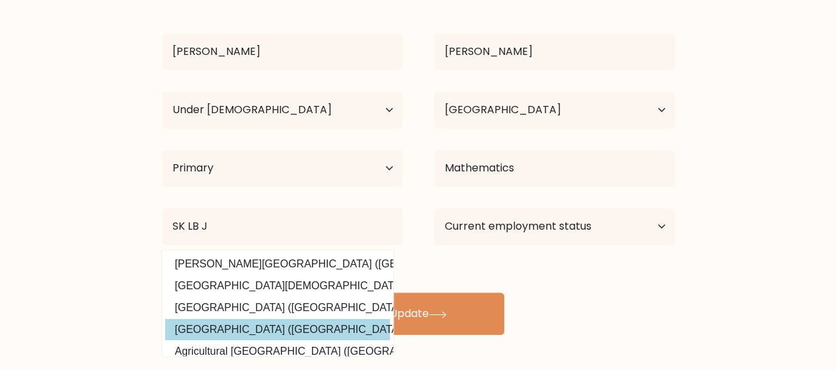
click at [321, 330] on option "London Business School (United Kingdom)" at bounding box center [277, 329] width 225 height 21
type input "London Business School"
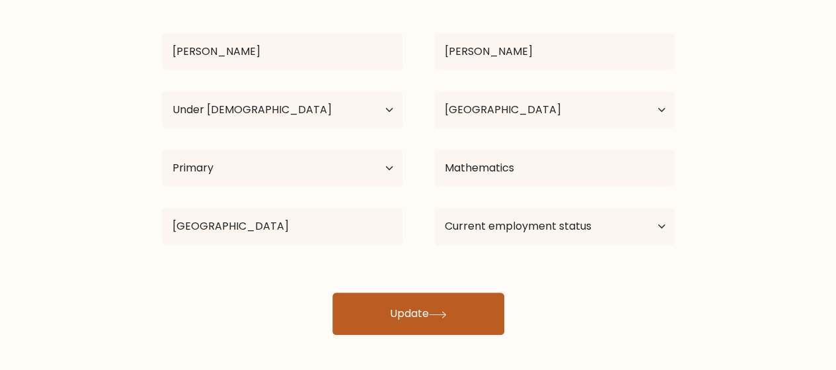
click at [370, 309] on button "Update" at bounding box center [418, 313] width 172 height 42
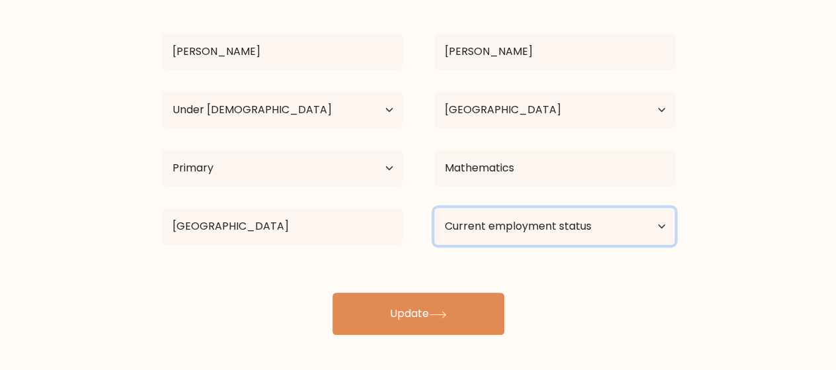
click at [480, 210] on select "Current employment status Employed Student Retired Other / prefer not to answer" at bounding box center [554, 226] width 241 height 37
select select "student"
click at [434, 208] on select "Current employment status Employed Student Retired Other / prefer not to answer" at bounding box center [554, 226] width 241 height 37
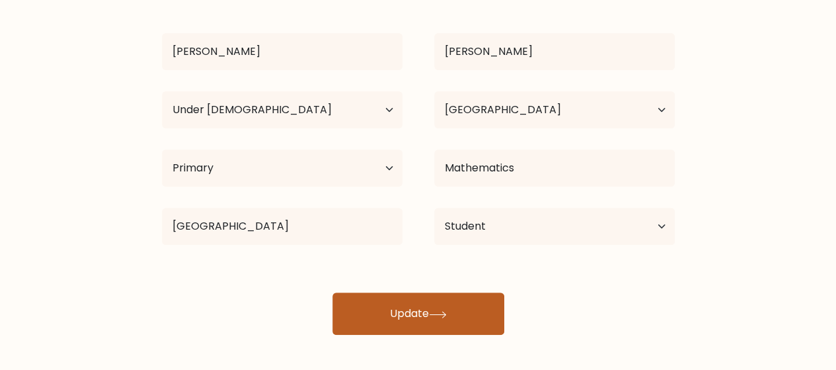
click at [446, 311] on icon at bounding box center [438, 314] width 18 height 7
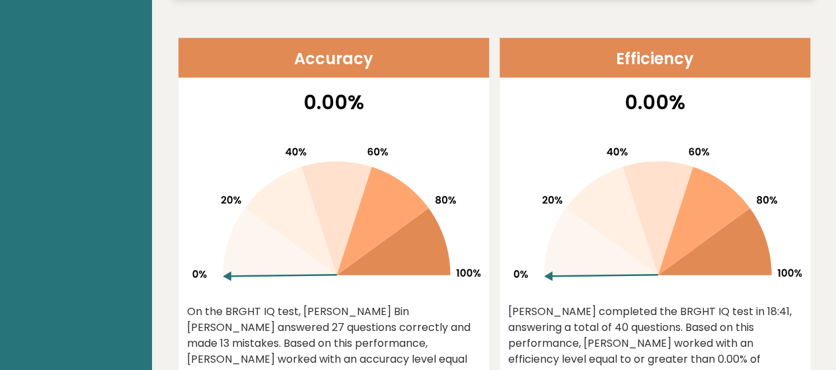
scroll to position [529, 0]
